Goal: Task Accomplishment & Management: Manage account settings

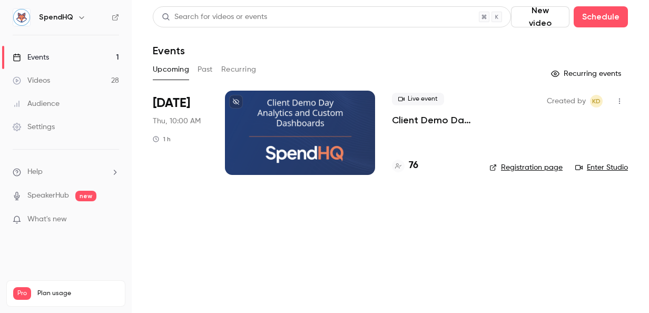
click at [291, 116] on div at bounding box center [300, 133] width 150 height 84
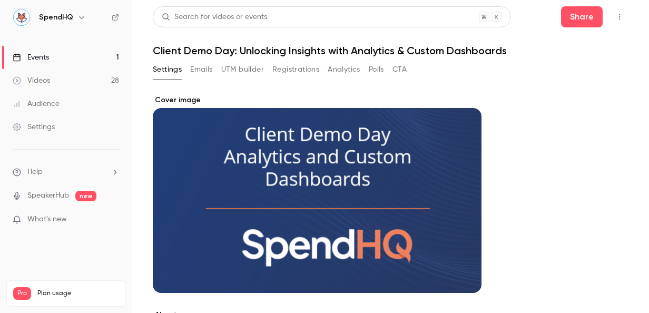
click at [615, 17] on icon "button" at bounding box center [619, 16] width 8 height 7
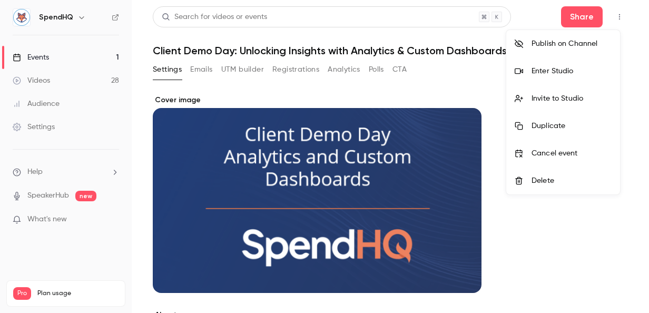
click at [551, 72] on div "Enter Studio" at bounding box center [572, 71] width 80 height 11
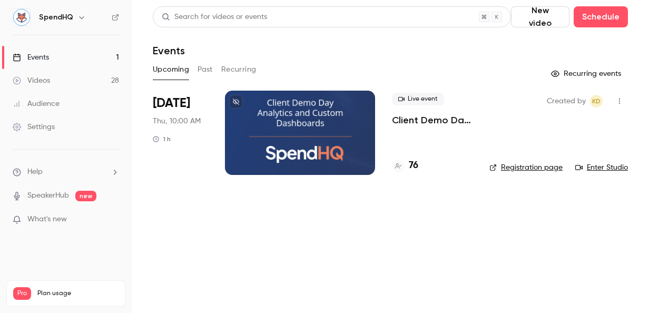
click at [414, 168] on h4 "76" at bounding box center [413, 166] width 9 height 14
